Goal: Find specific page/section: Find specific page/section

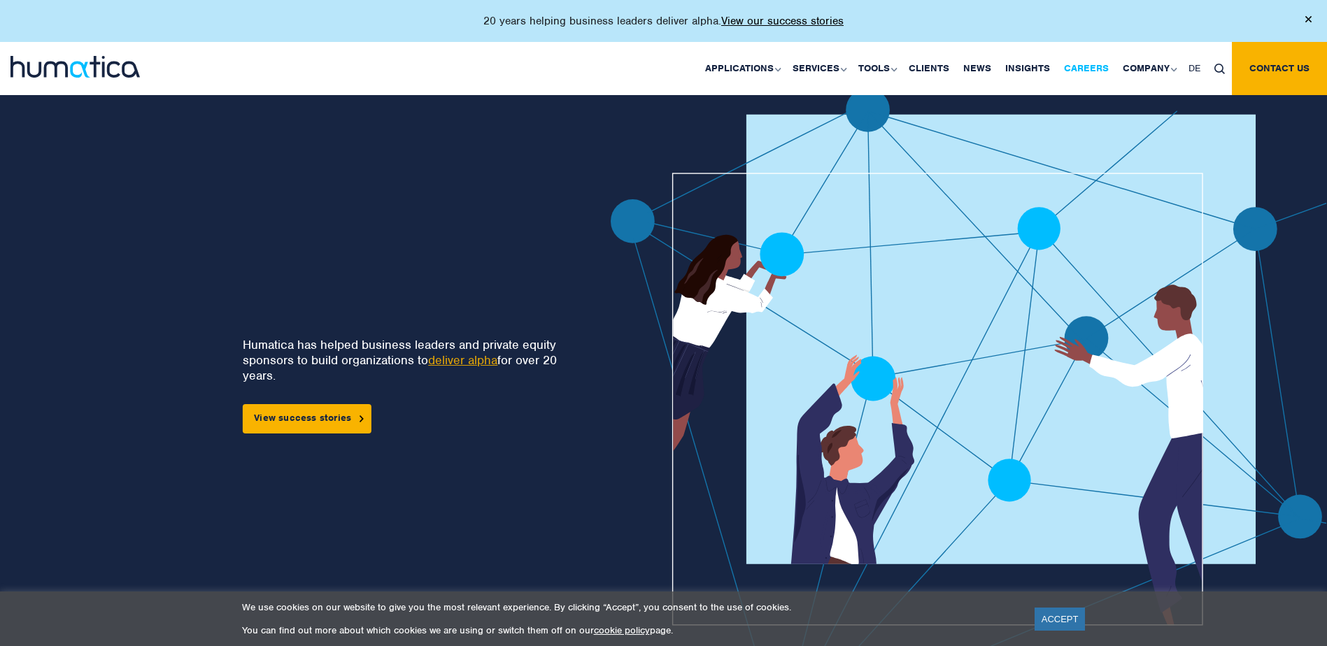
click at [1091, 64] on link "Careers" at bounding box center [1086, 68] width 59 height 53
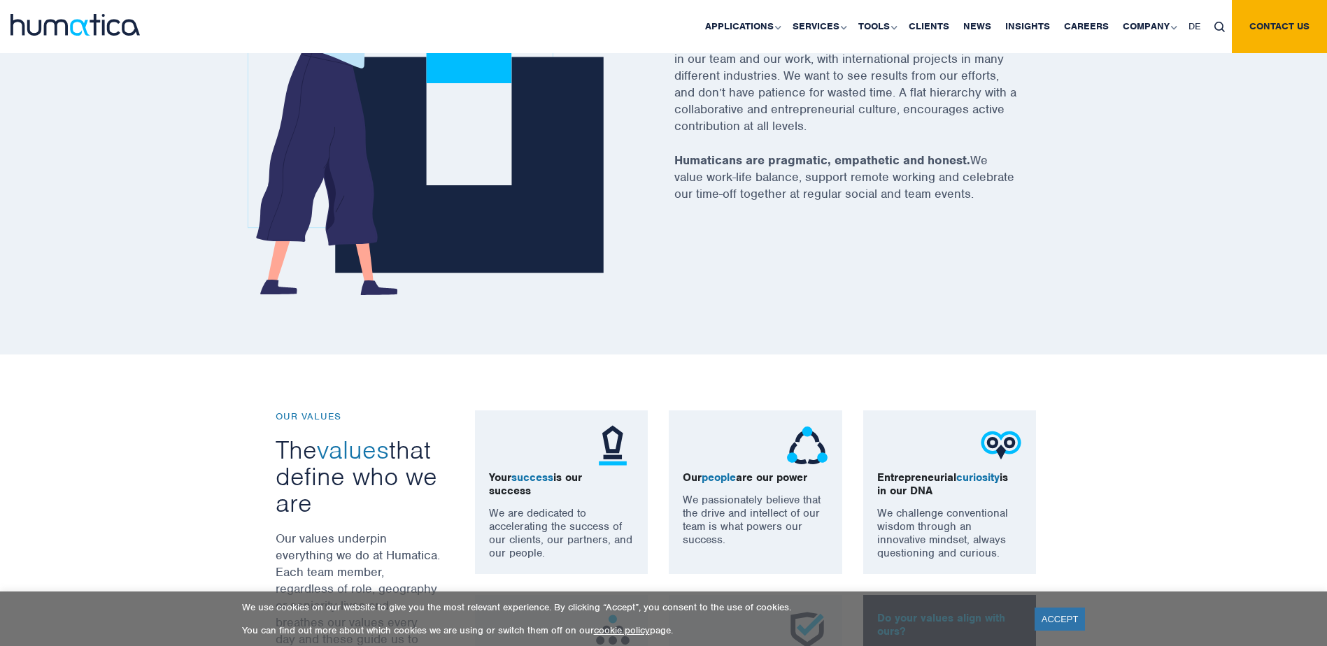
scroll to position [909, 0]
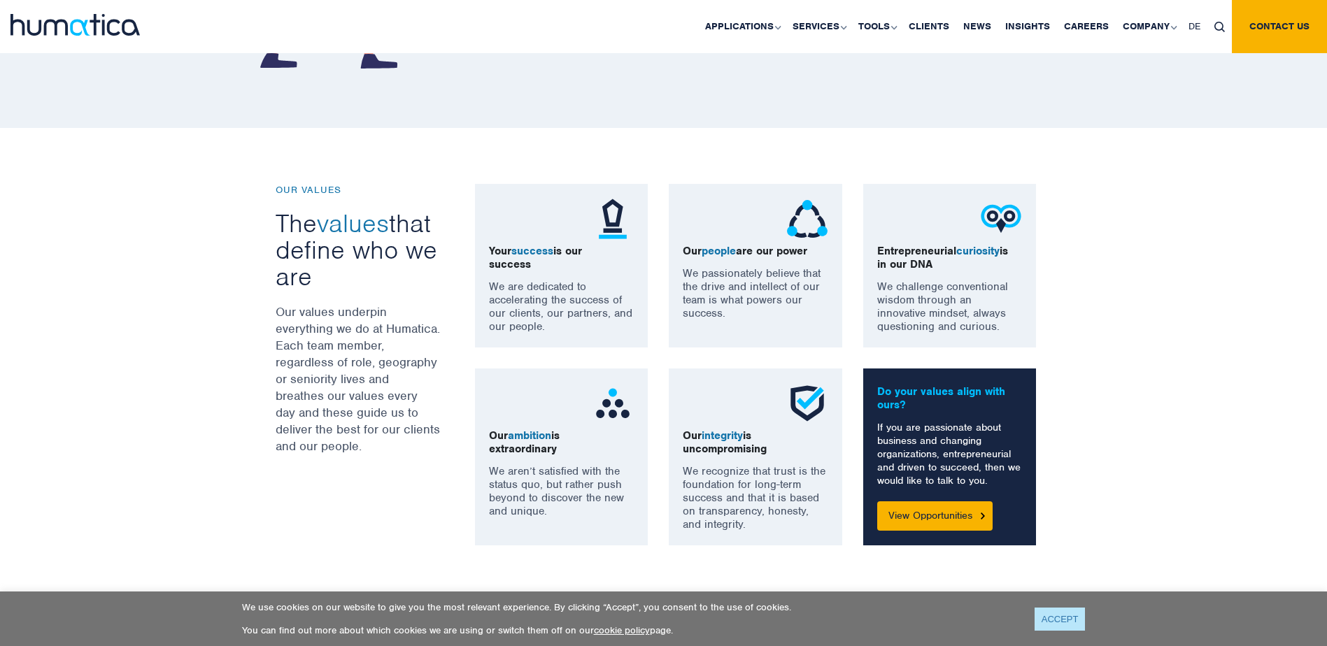
click at [1049, 614] on link "ACCEPT" at bounding box center [1060, 619] width 51 height 23
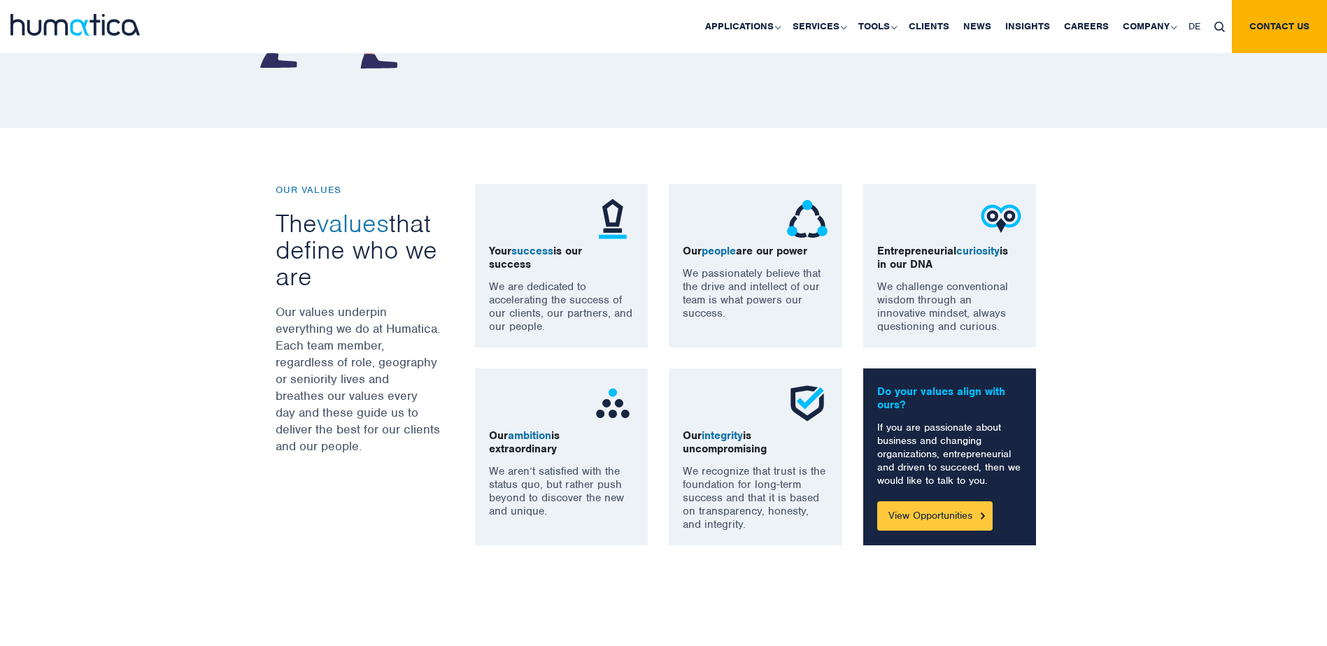
click at [965, 516] on link "View Opportunities" at bounding box center [934, 516] width 115 height 29
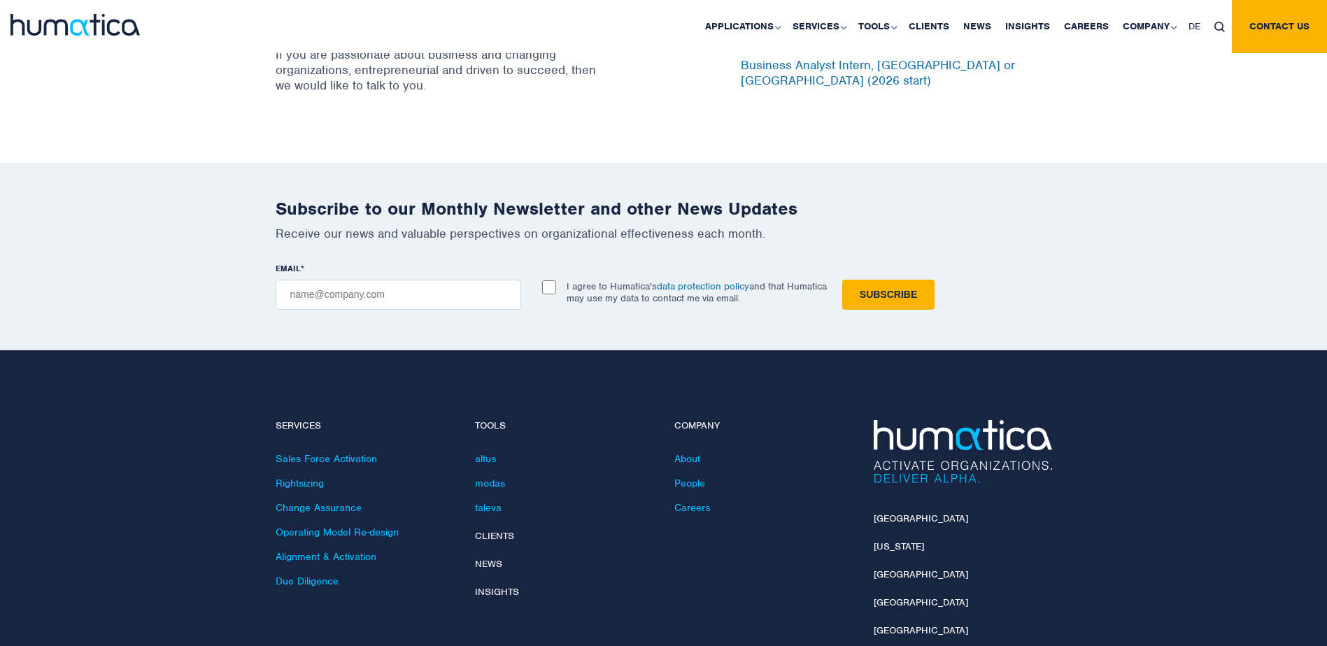
scroll to position [4458, 0]
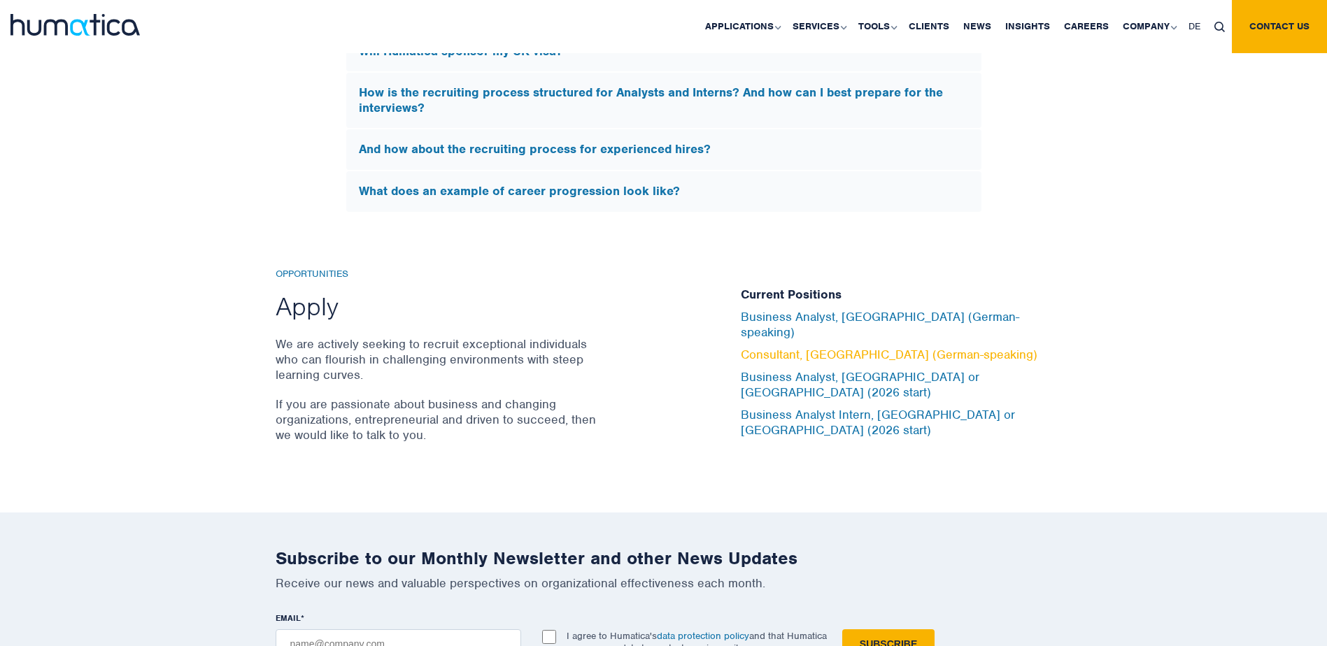
click at [770, 362] on link "Consultant, [GEOGRAPHIC_DATA] (German-speaking)" at bounding box center [889, 354] width 297 height 15
